Goal: Transaction & Acquisition: Purchase product/service

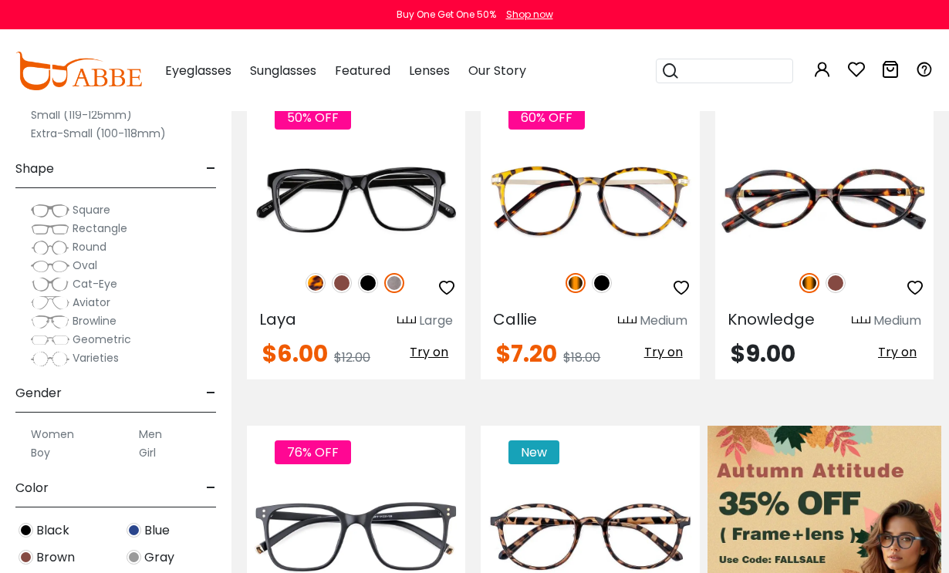
scroll to position [225, 0]
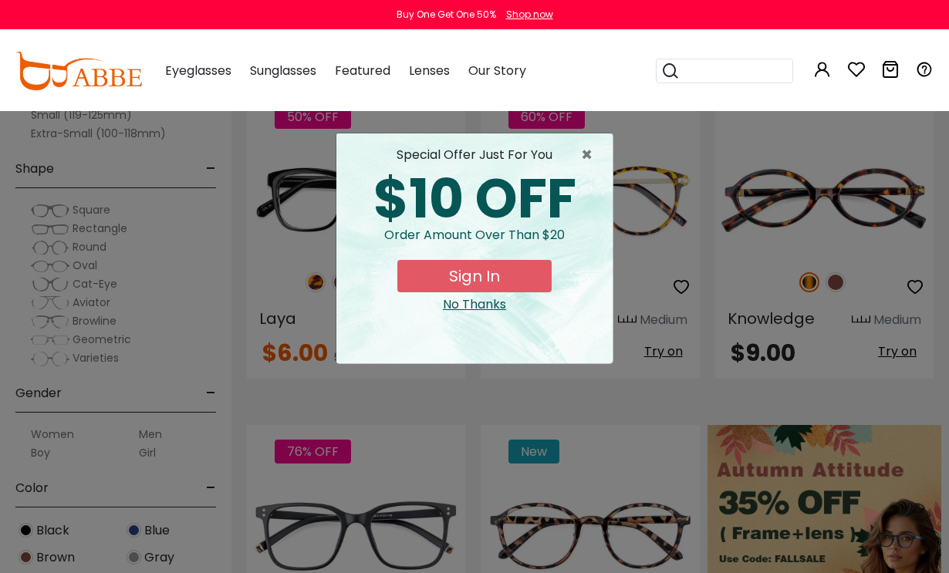
click at [458, 310] on div "No Thanks" at bounding box center [474, 304] width 251 height 19
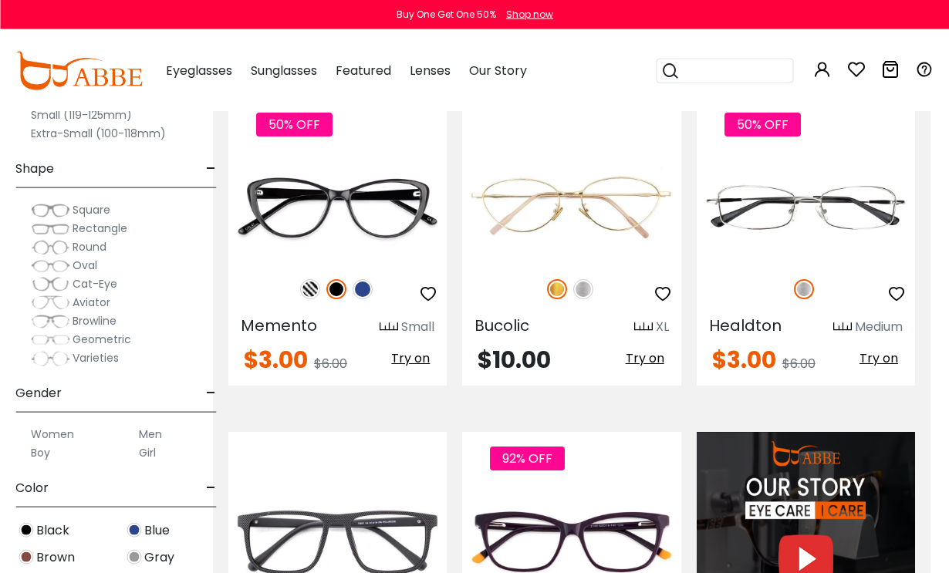
scroll to position [912, 19]
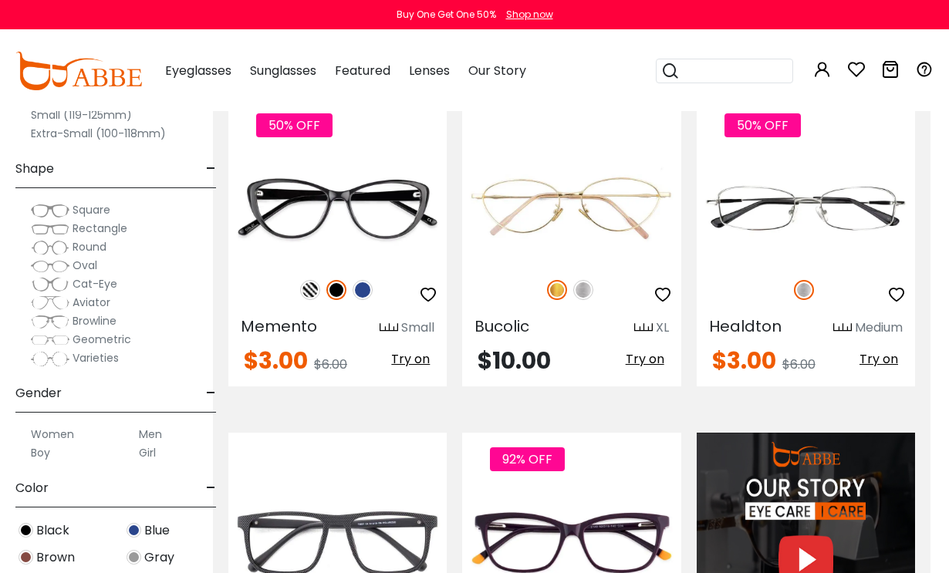
click at [302, 283] on img at bounding box center [310, 290] width 20 height 20
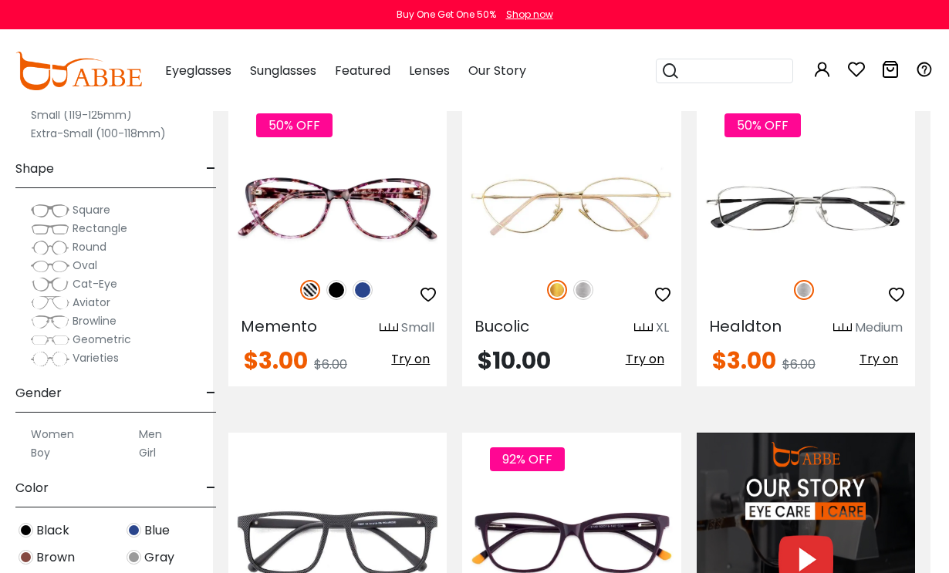
click at [360, 292] on img at bounding box center [362, 290] width 20 height 20
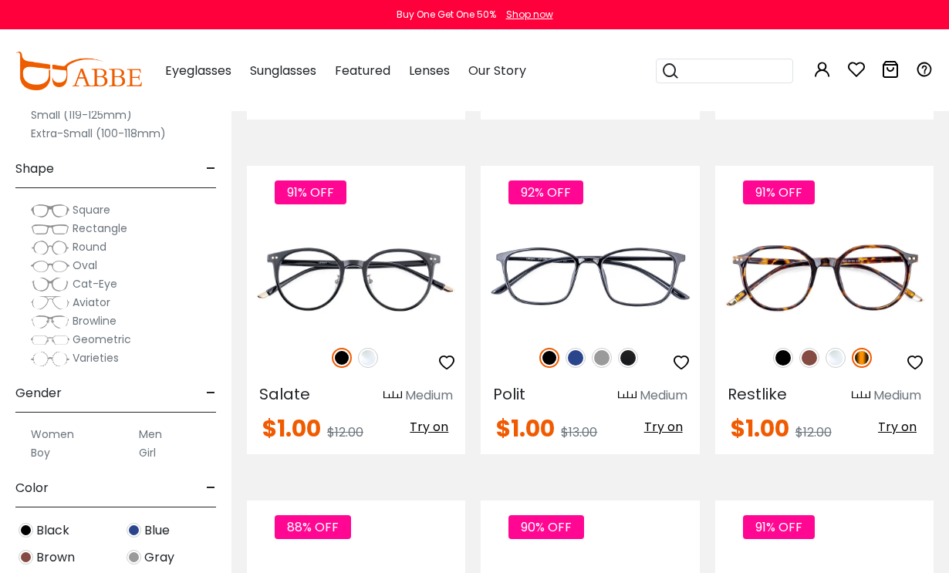
scroll to position [6254, 0]
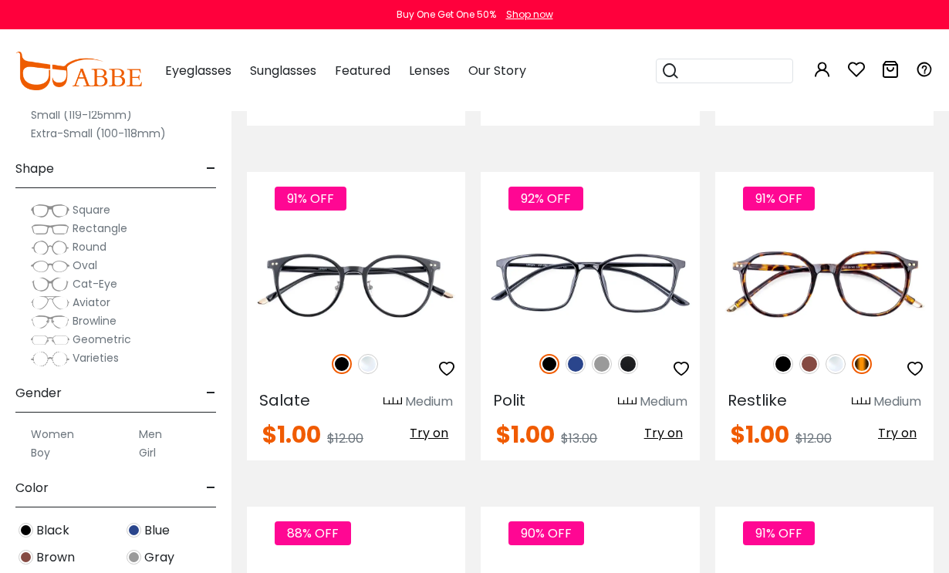
click at [0, 0] on img at bounding box center [0, 0] width 0 height 0
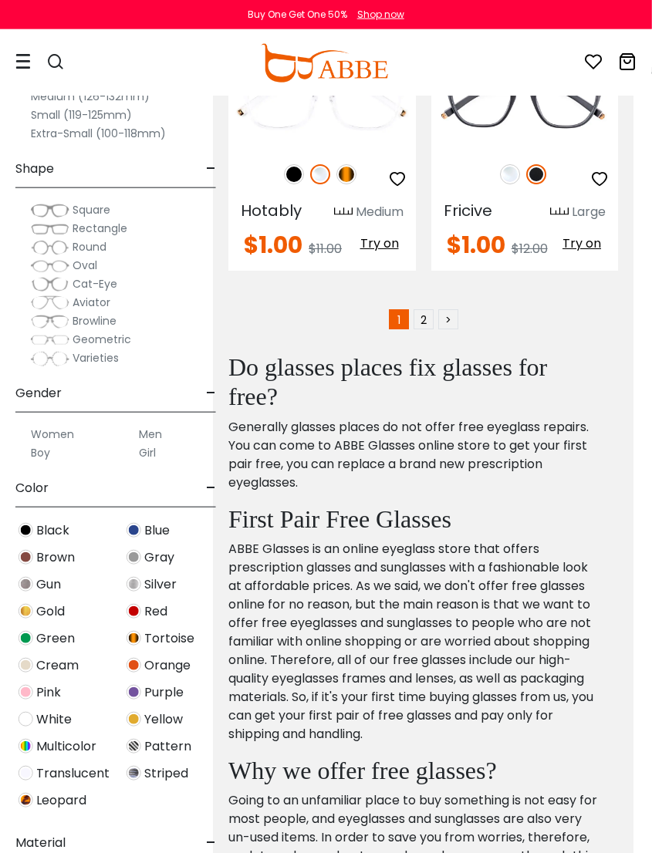
scroll to position [9760, 19]
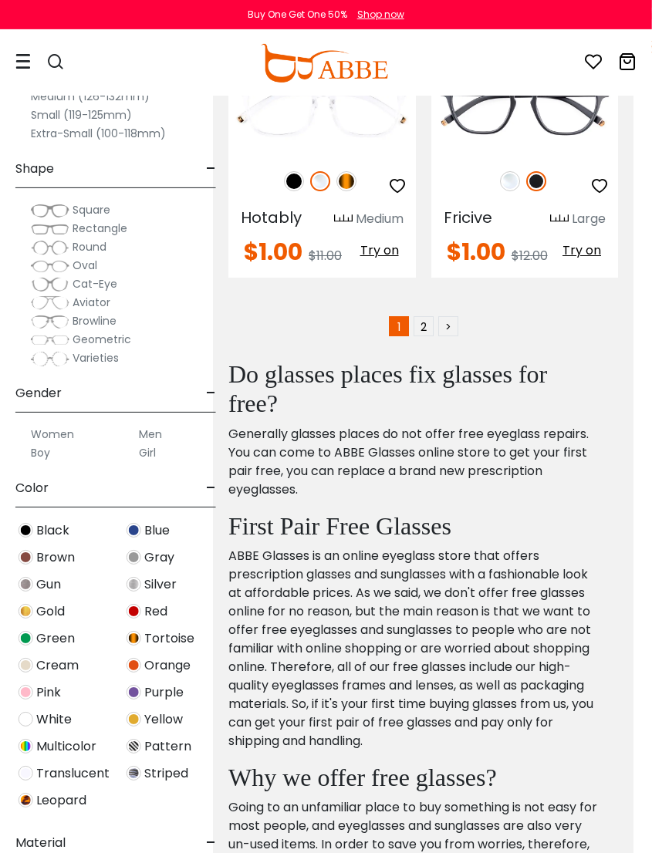
click at [145, 433] on label "Men" at bounding box center [150, 434] width 23 height 19
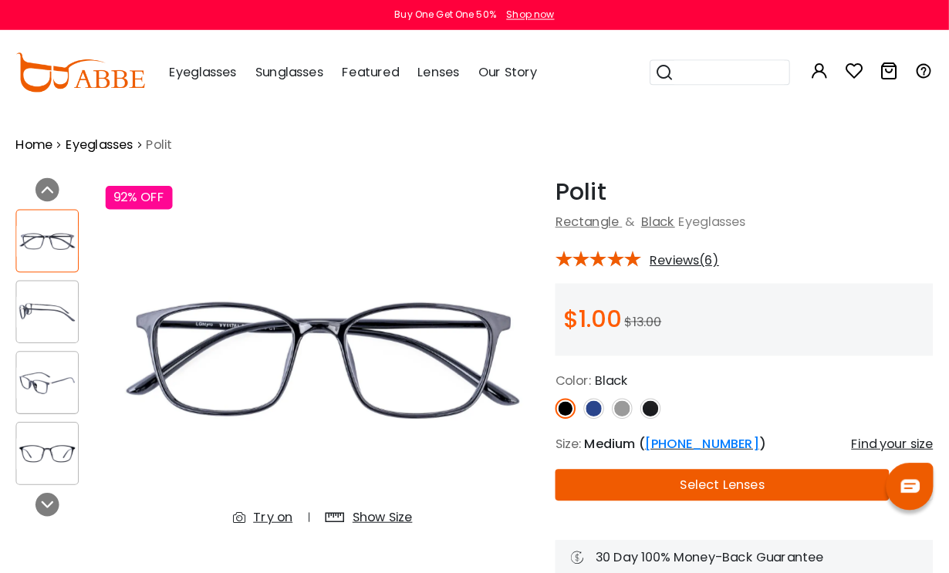
scroll to position [3, 0]
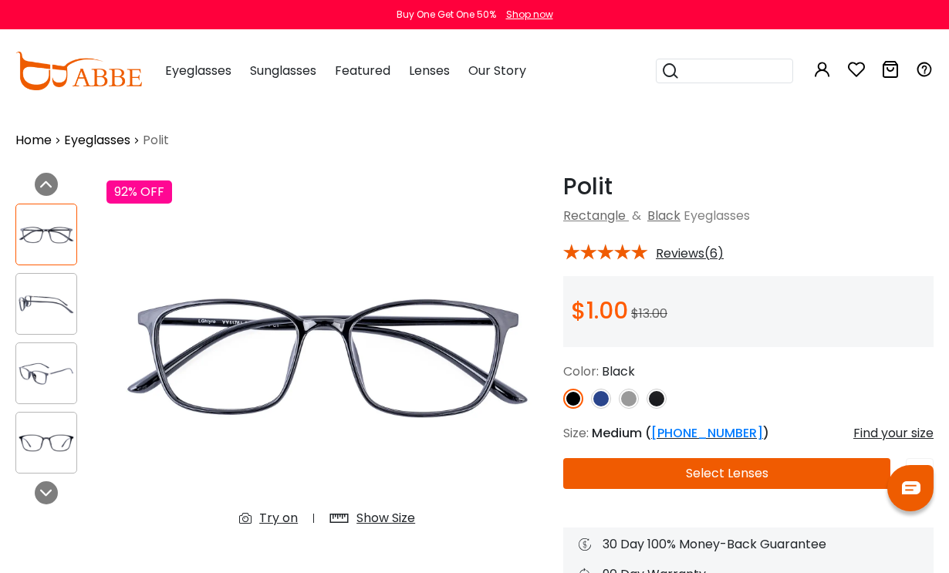
click at [32, 351] on div at bounding box center [46, 373] width 62 height 62
click at [44, 369] on img at bounding box center [46, 374] width 60 height 30
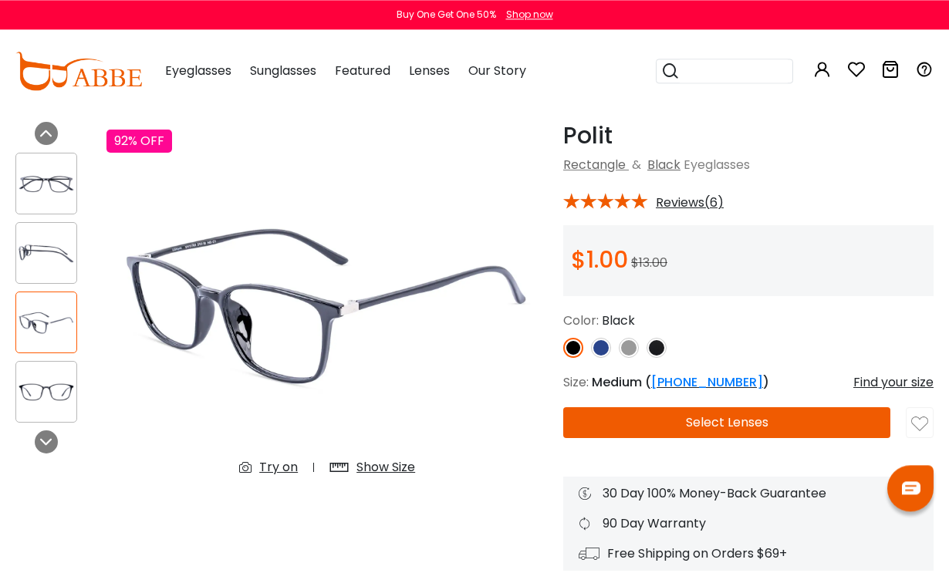
scroll to position [66, 0]
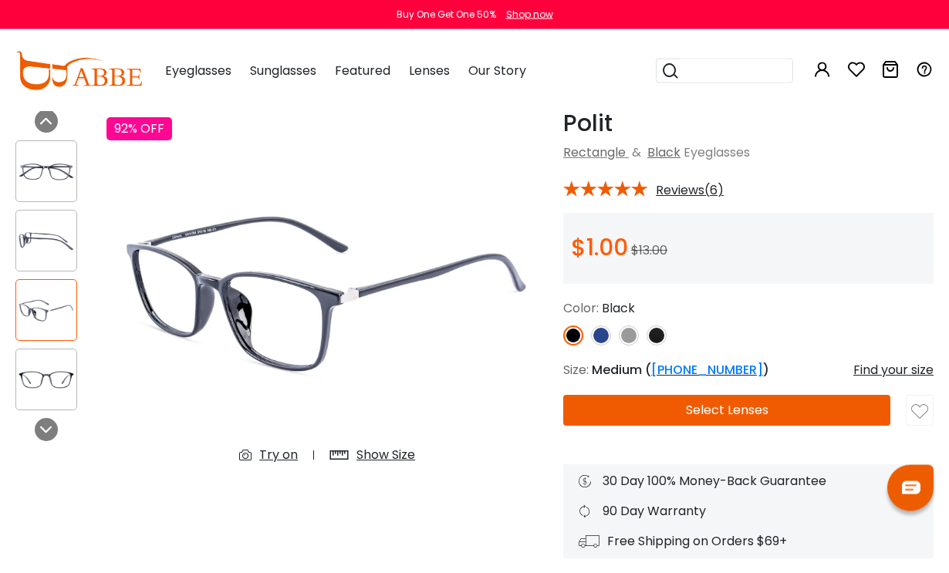
click at [637, 336] on img at bounding box center [629, 335] width 20 height 20
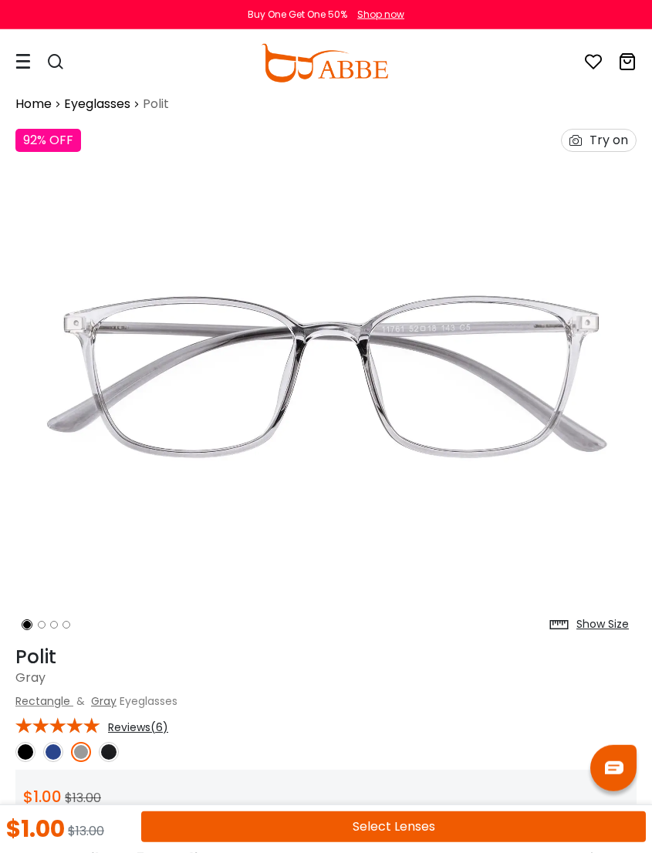
scroll to position [0, 0]
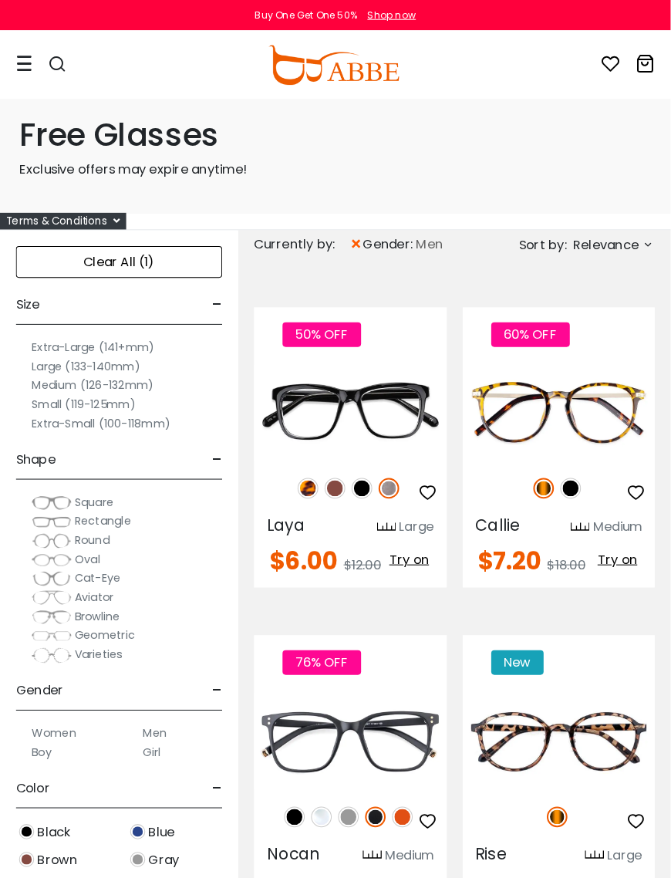
scroll to position [5, 0]
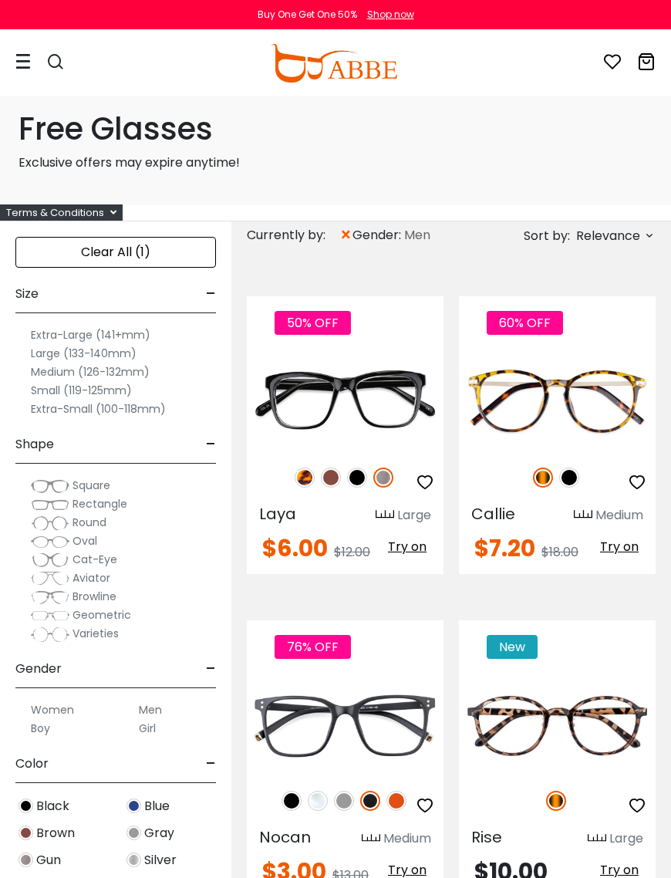
click at [49, 353] on label "Large (133-140mm)" at bounding box center [84, 353] width 106 height 19
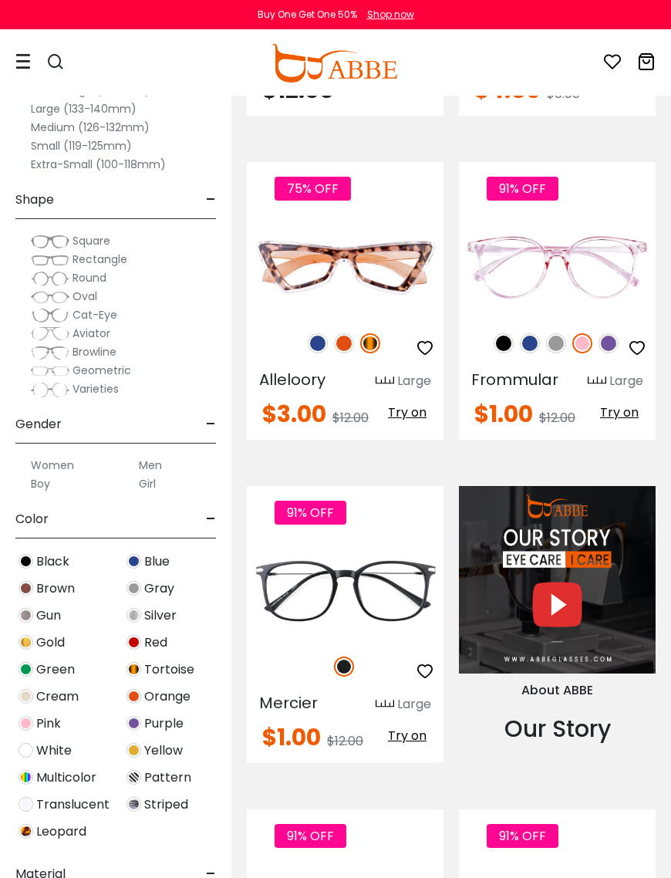
scroll to position [1509, 0]
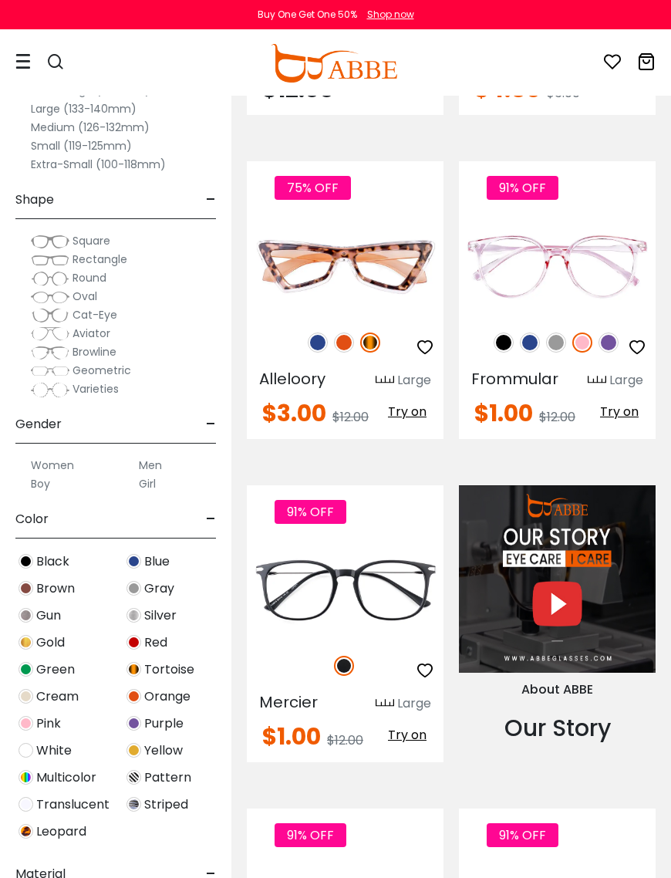
click at [150, 463] on label "Men" at bounding box center [150, 465] width 23 height 19
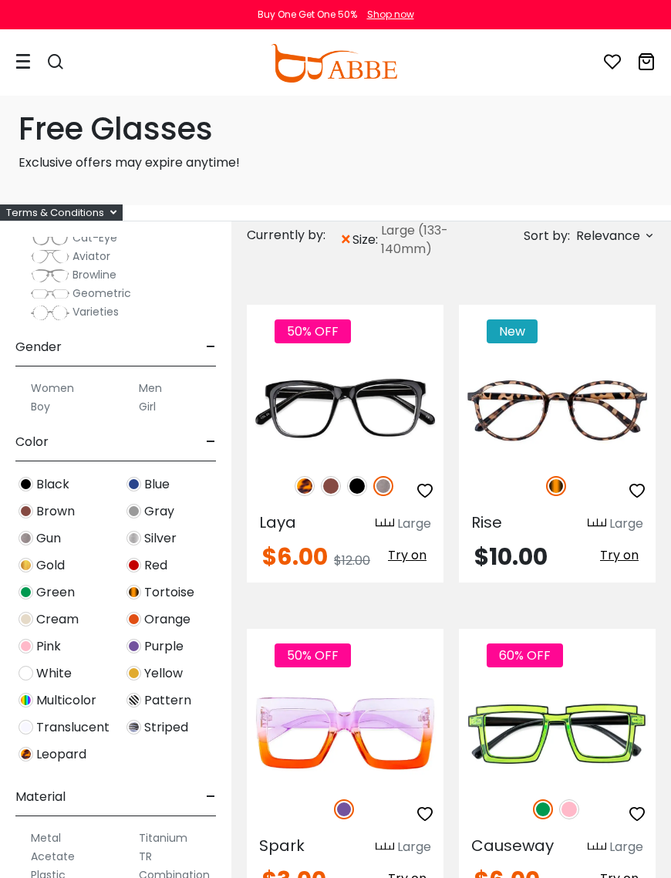
scroll to position [321, 0]
click at [148, 386] on label "Men" at bounding box center [150, 388] width 23 height 19
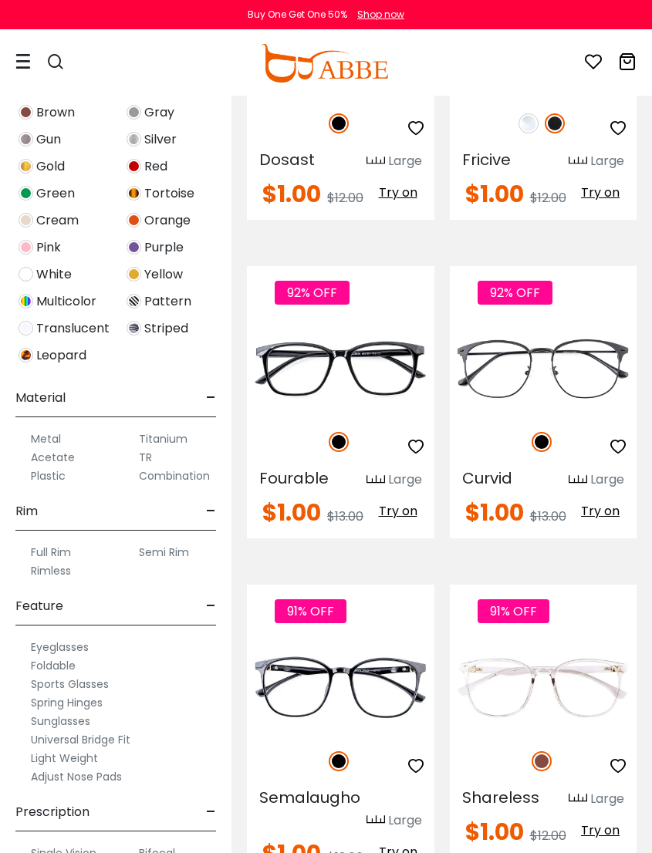
scroll to position [2356, 0]
click at [0, 0] on img at bounding box center [0, 0] width 0 height 0
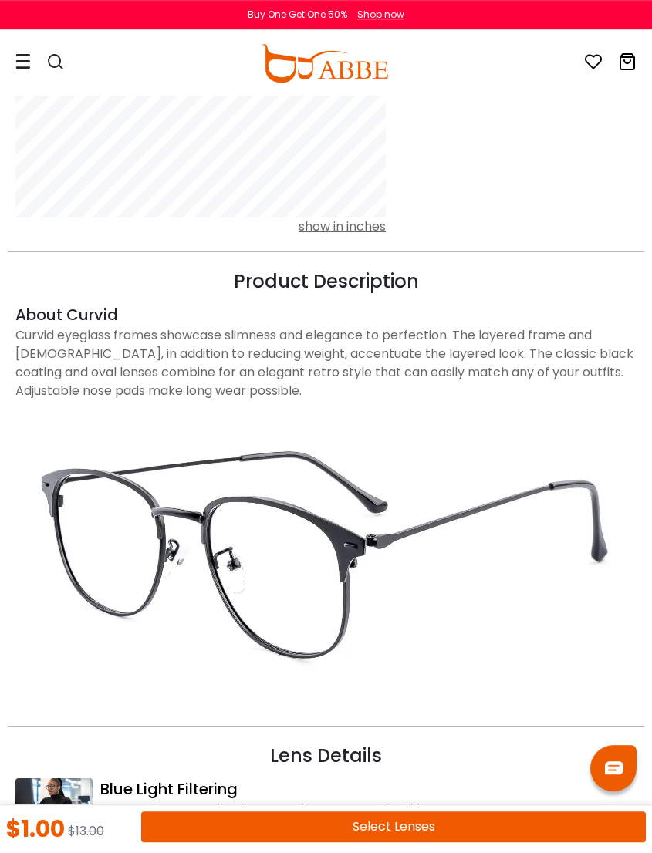
scroll to position [1464, 0]
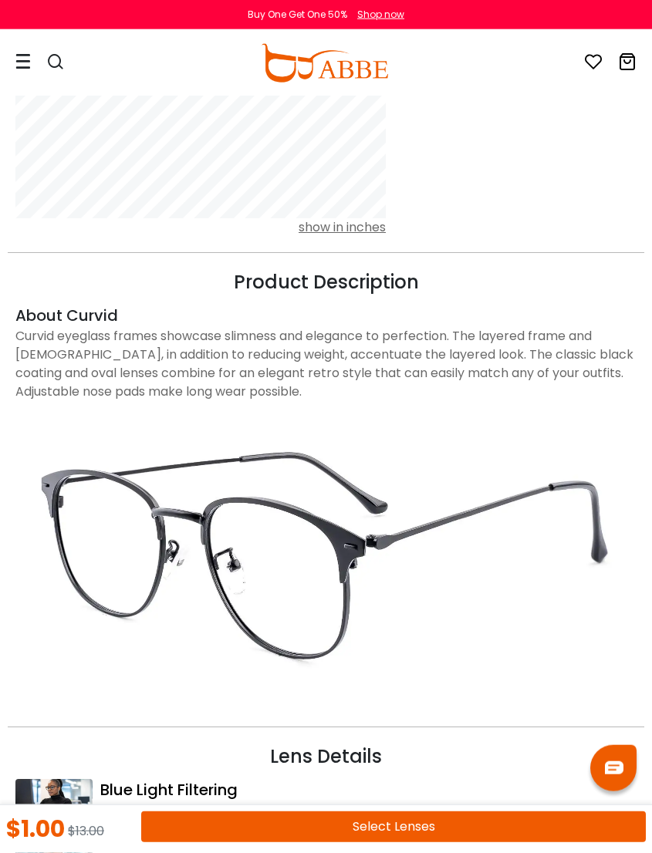
click at [508, 827] on button "Select Lenses" at bounding box center [393, 826] width 504 height 31
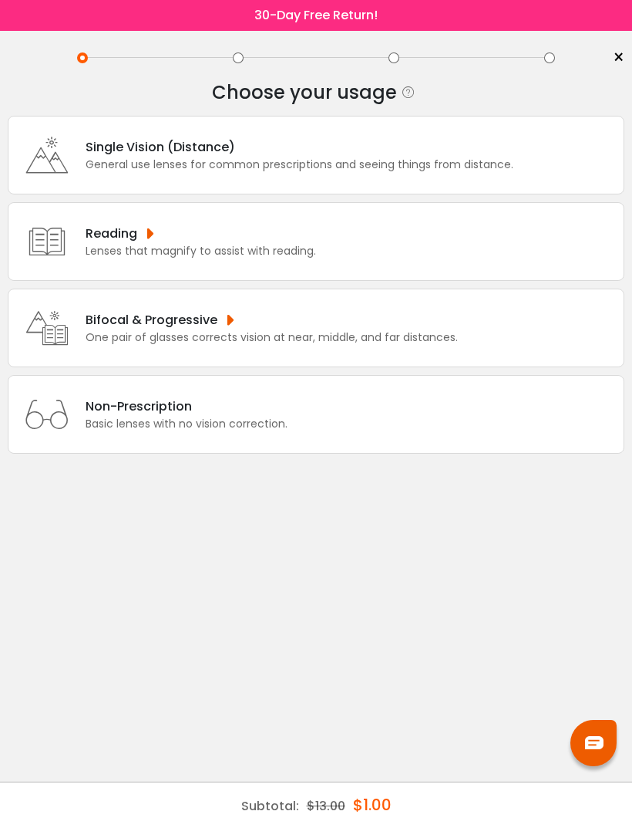
click at [148, 329] on div "Bifocal & Progressive" at bounding box center [272, 319] width 373 height 19
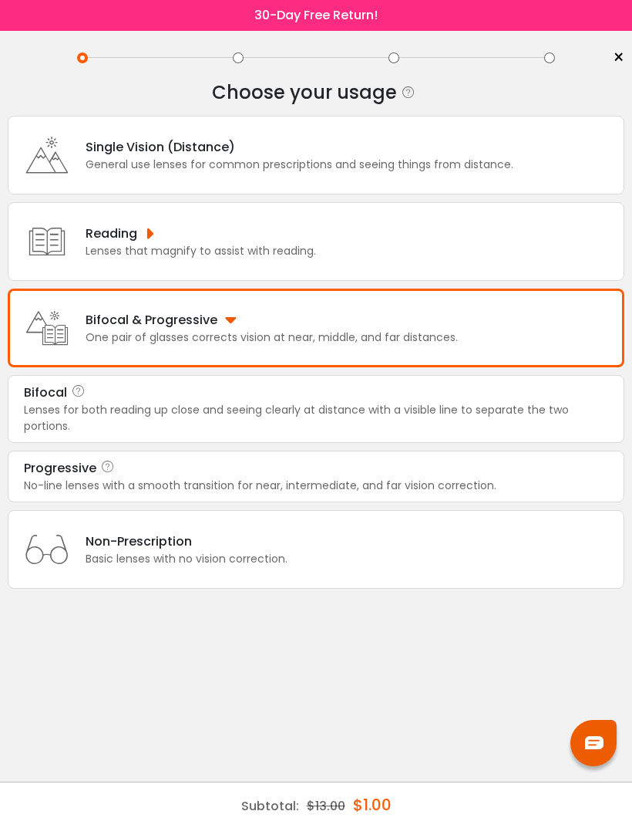
click at [158, 494] on div "No-line lenses with a smooth transition for near, intermediate, and far vision …" at bounding box center [316, 485] width 585 height 16
